Goal: Information Seeking & Learning: Check status

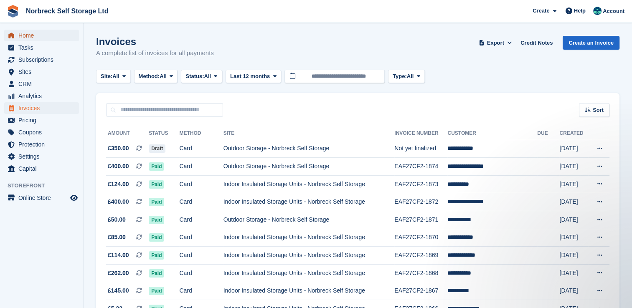
click at [37, 40] on span "Home" at bounding box center [43, 36] width 50 height 12
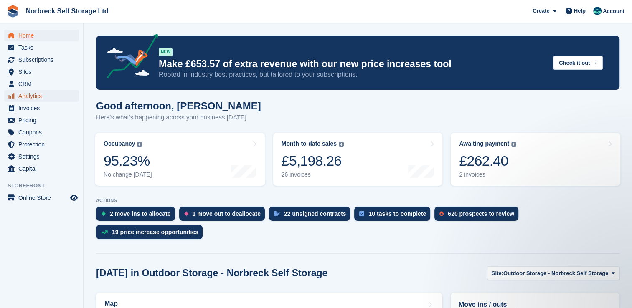
click at [28, 99] on span "Analytics" at bounding box center [43, 96] width 50 height 12
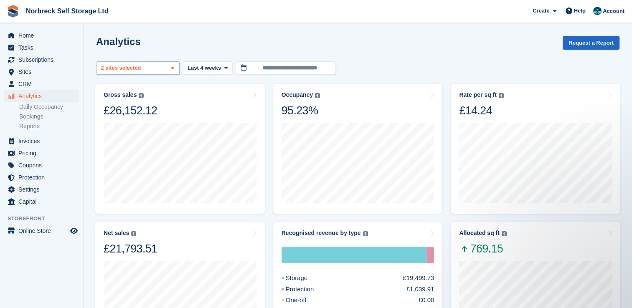
click at [174, 71] on span at bounding box center [172, 68] width 7 height 7
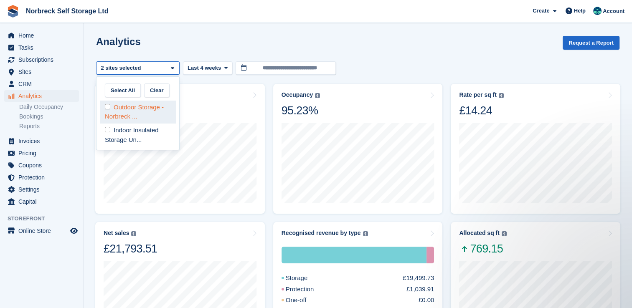
click at [168, 107] on div "Outdoor Storage - Norbreck ..." at bounding box center [138, 112] width 76 height 23
select select "****"
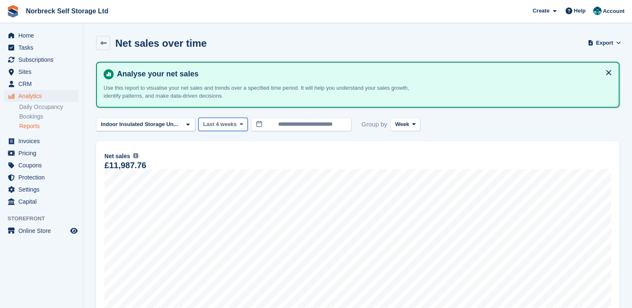
click at [240, 125] on icon at bounding box center [241, 124] width 3 height 5
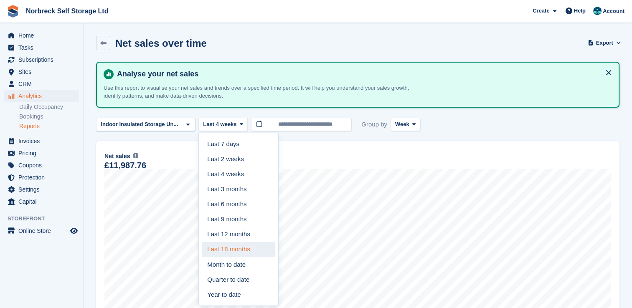
click at [225, 246] on link "Last 18 months" at bounding box center [238, 249] width 73 height 15
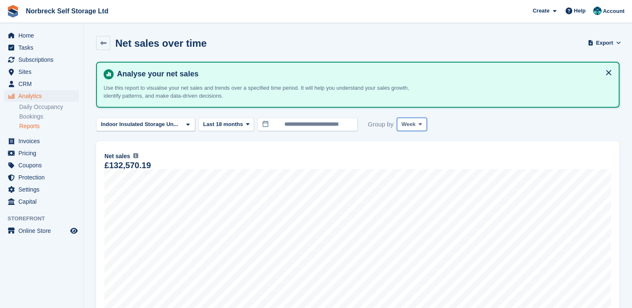
click at [417, 123] on span at bounding box center [420, 124] width 7 height 7
click at [403, 176] on link "Month" at bounding box center [437, 174] width 73 height 15
click at [50, 109] on link "Daily Occupancy" at bounding box center [49, 107] width 60 height 8
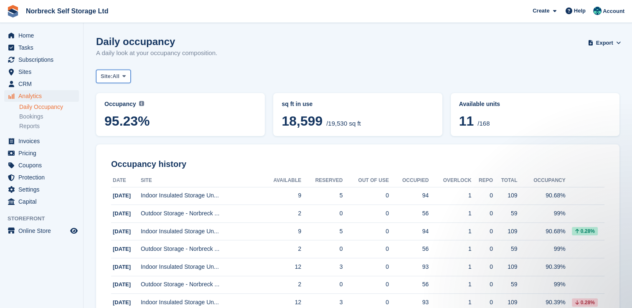
click at [127, 76] on span at bounding box center [124, 76] width 7 height 7
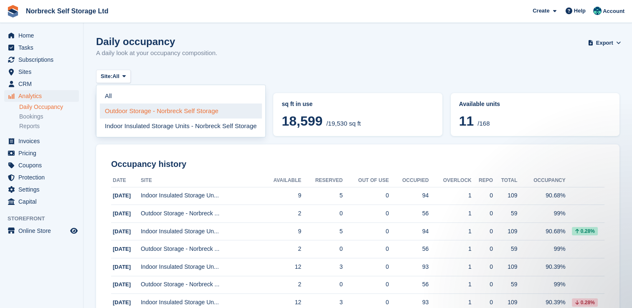
click at [134, 106] on link "Outdoor Storage - Norbreck Self Storage" at bounding box center [181, 111] width 162 height 15
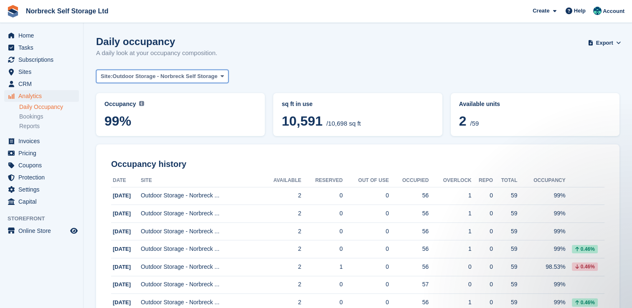
click at [221, 78] on icon at bounding box center [222, 76] width 3 height 5
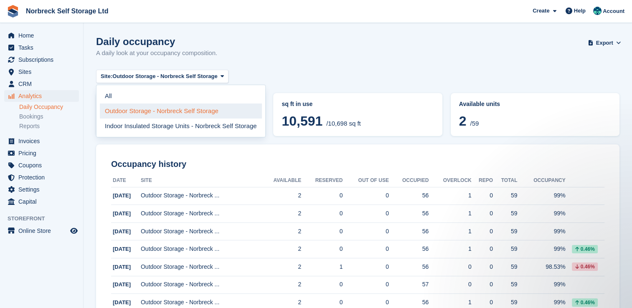
click at [153, 111] on link "Outdoor Storage - Norbreck Self Storage" at bounding box center [181, 111] width 162 height 15
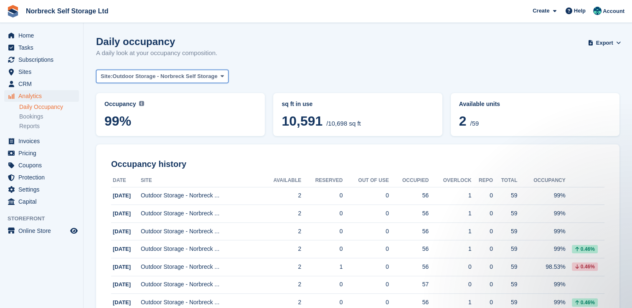
click at [219, 78] on span at bounding box center [222, 76] width 7 height 7
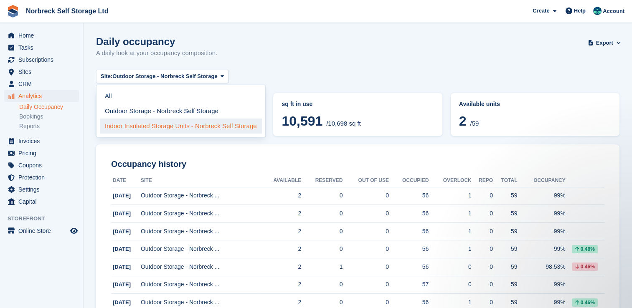
click at [168, 127] on link "Indoor Insulated Storage Units - Norbreck Self Storage" at bounding box center [181, 126] width 162 height 15
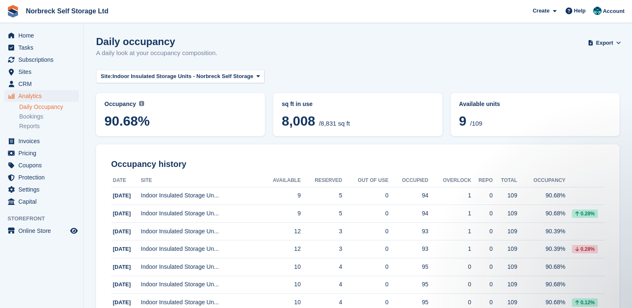
click at [35, 108] on link "Daily Occupancy" at bounding box center [49, 107] width 60 height 8
